Goal: Task Accomplishment & Management: Manage account settings

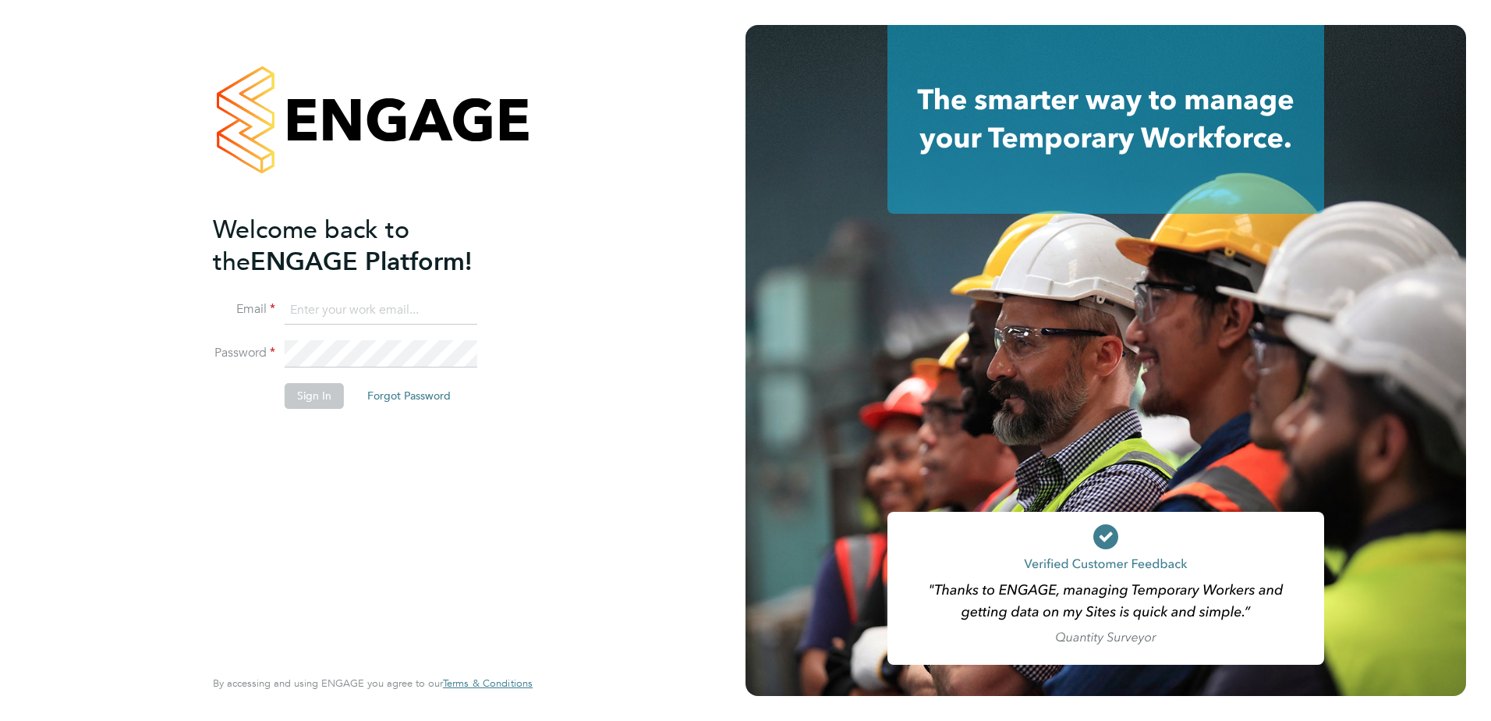
type input "[PERSON_NAME][EMAIL_ADDRESS][DOMAIN_NAME]"
click at [312, 402] on button "Sign In" at bounding box center [314, 395] width 59 height 25
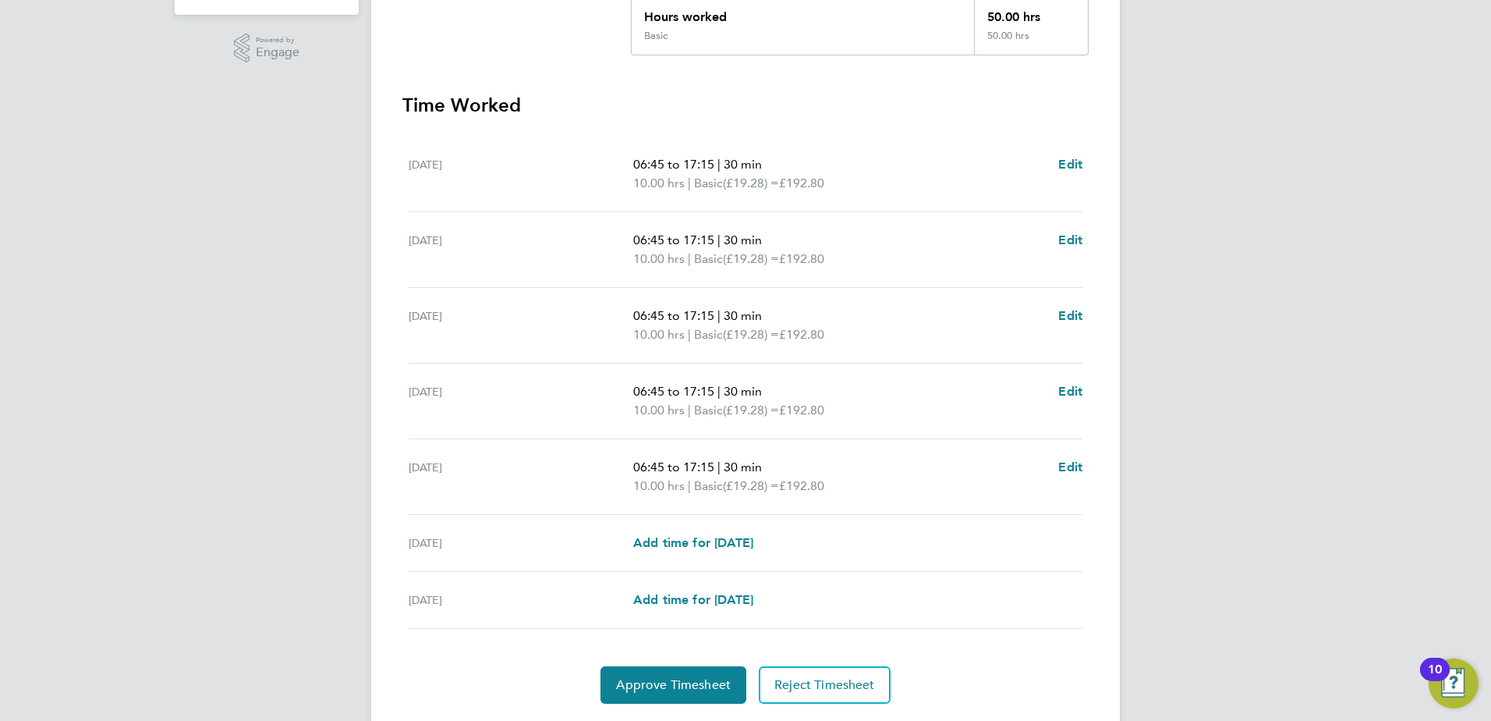
scroll to position [419, 0]
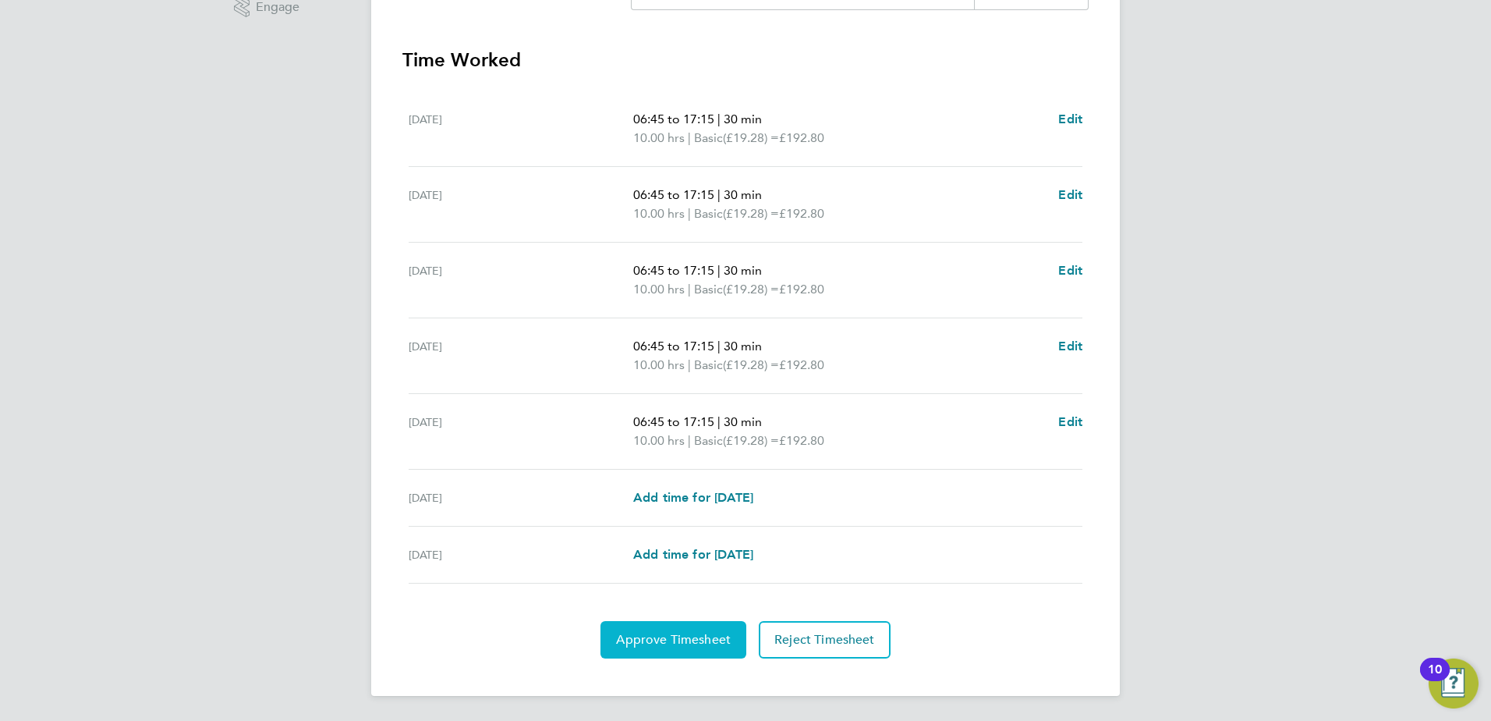
click at [628, 633] on span "Approve Timesheet" at bounding box center [673, 640] width 115 height 16
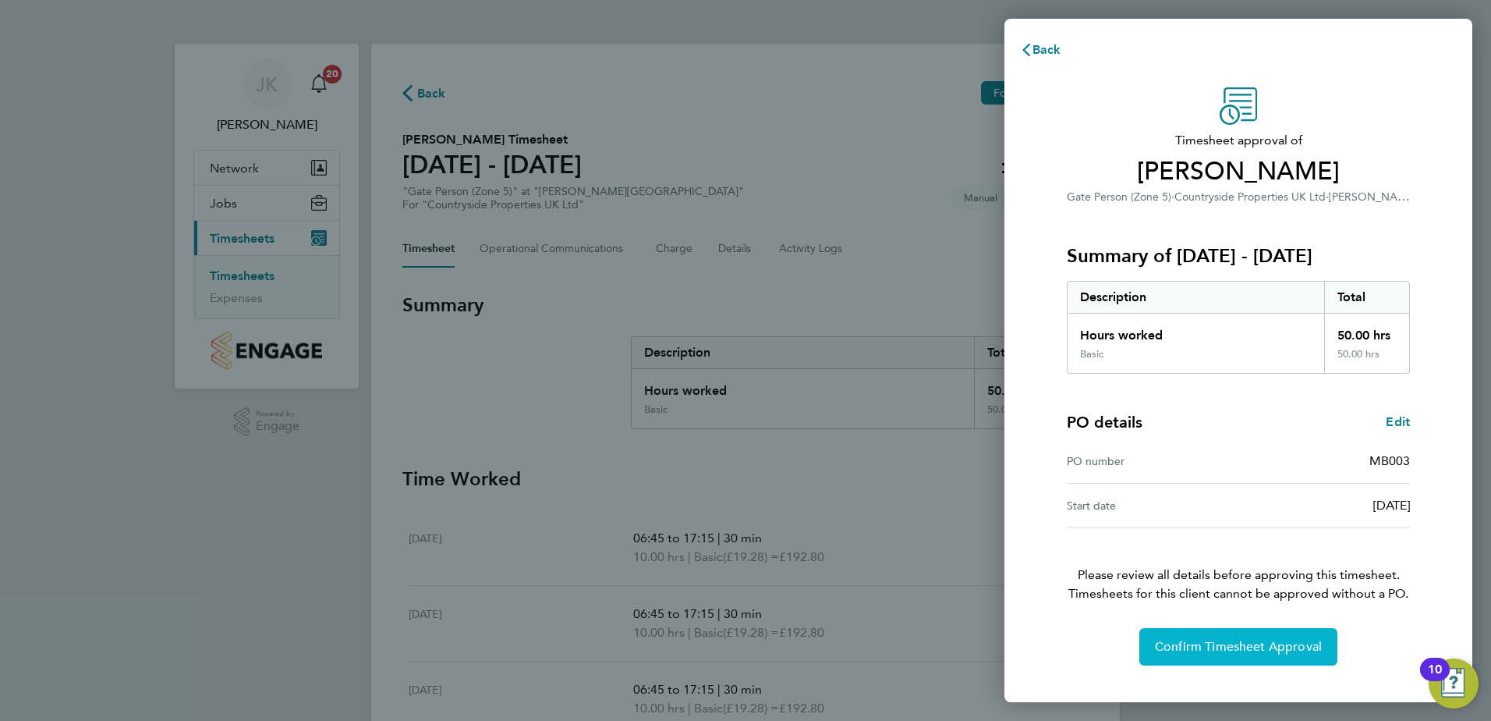
click at [1169, 644] on span "Confirm Timesheet Approval" at bounding box center [1238, 647] width 167 height 16
